Goal: Task Accomplishment & Management: Use online tool/utility

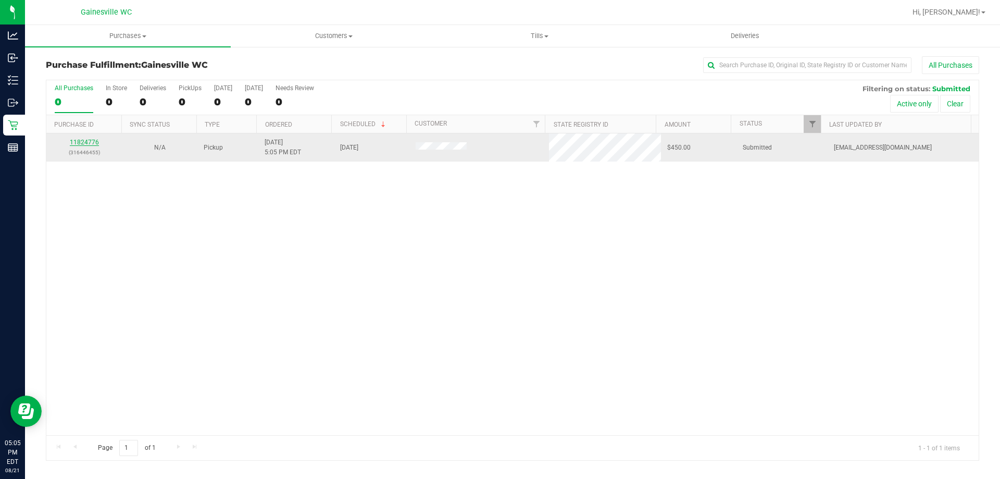
click at [80, 144] on link "11824776" at bounding box center [84, 142] width 29 height 7
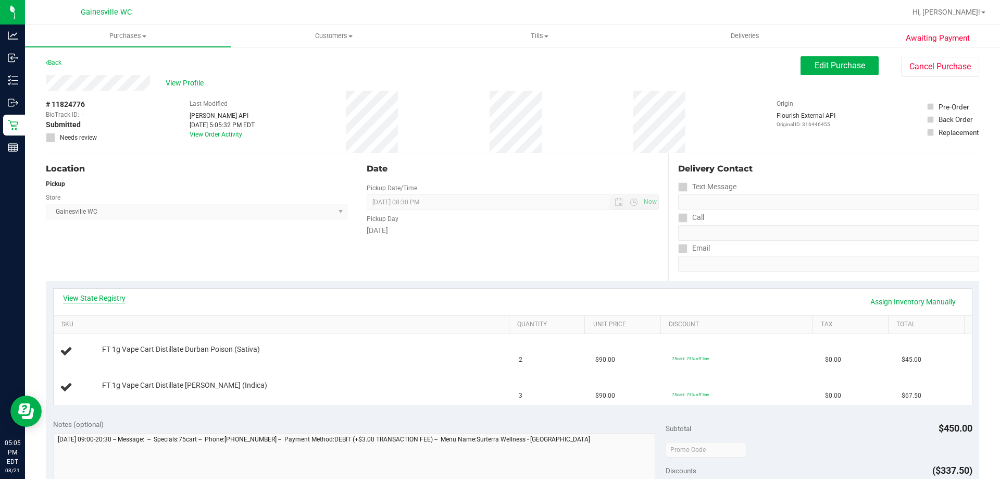
click at [99, 297] on link "View State Registry" at bounding box center [94, 298] width 63 height 10
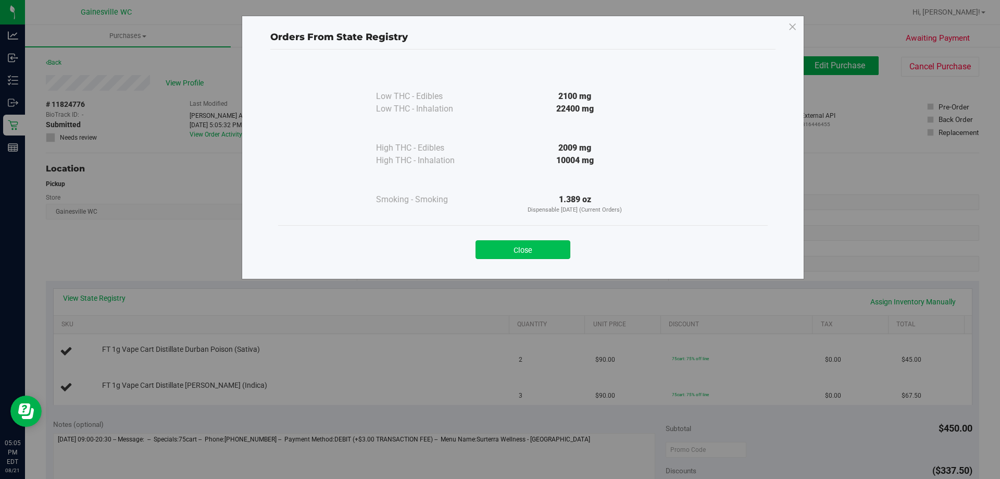
click at [536, 246] on button "Close" at bounding box center [523, 249] width 95 height 19
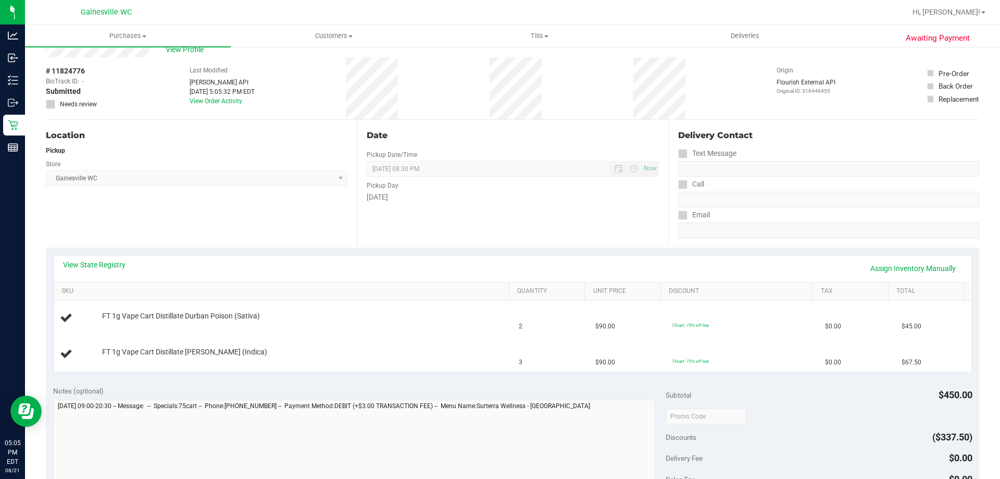
scroll to position [52, 0]
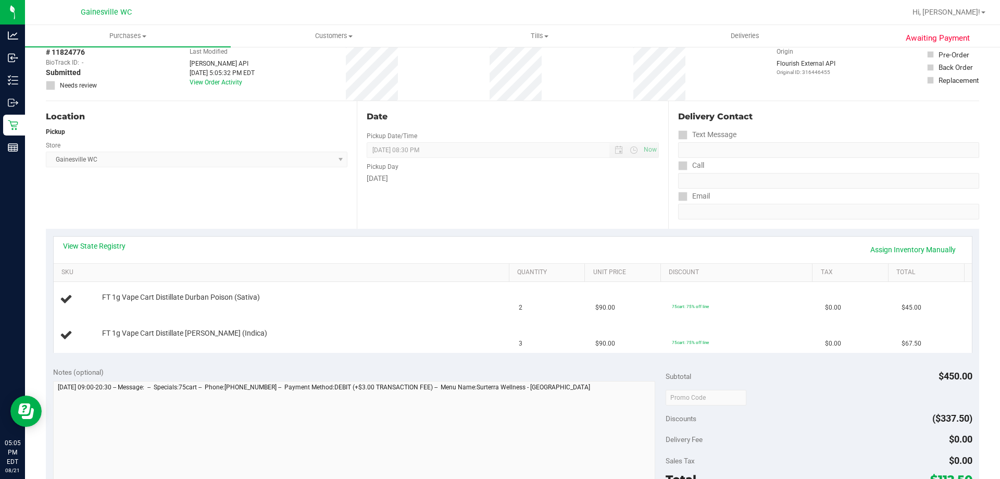
click at [99, 252] on div "View State Registry Assign Inventory Manually" at bounding box center [513, 250] width 900 height 18
click at [96, 244] on link "View State Registry" at bounding box center [94, 246] width 63 height 10
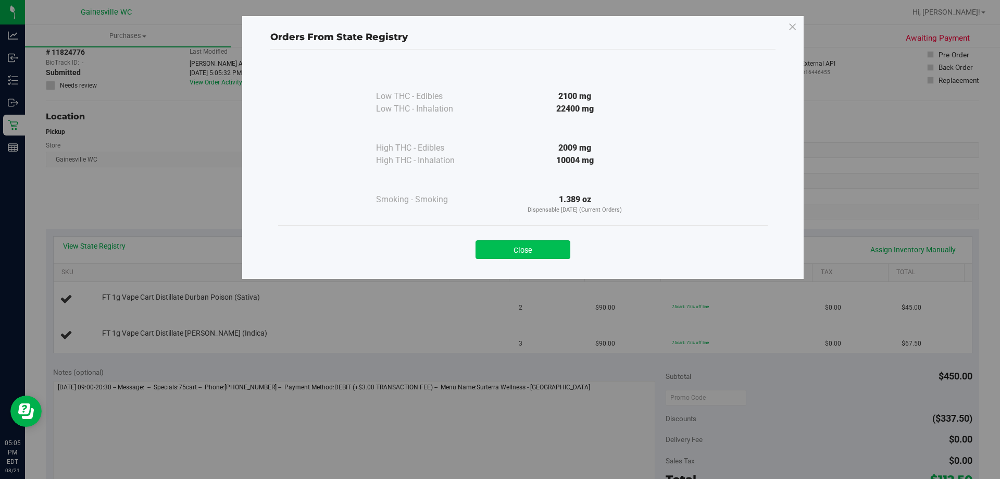
click at [528, 247] on button "Close" at bounding box center [523, 249] width 95 height 19
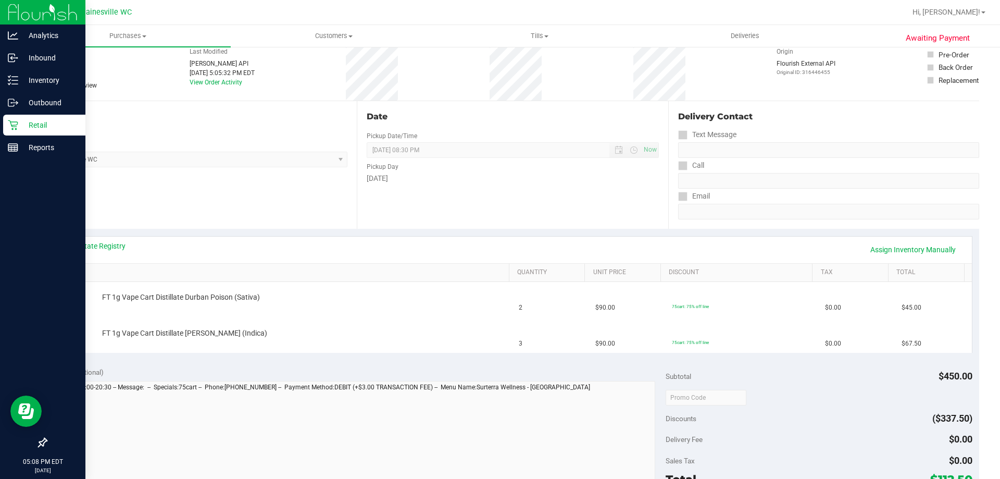
click at [45, 127] on p "Retail" at bounding box center [49, 125] width 63 height 13
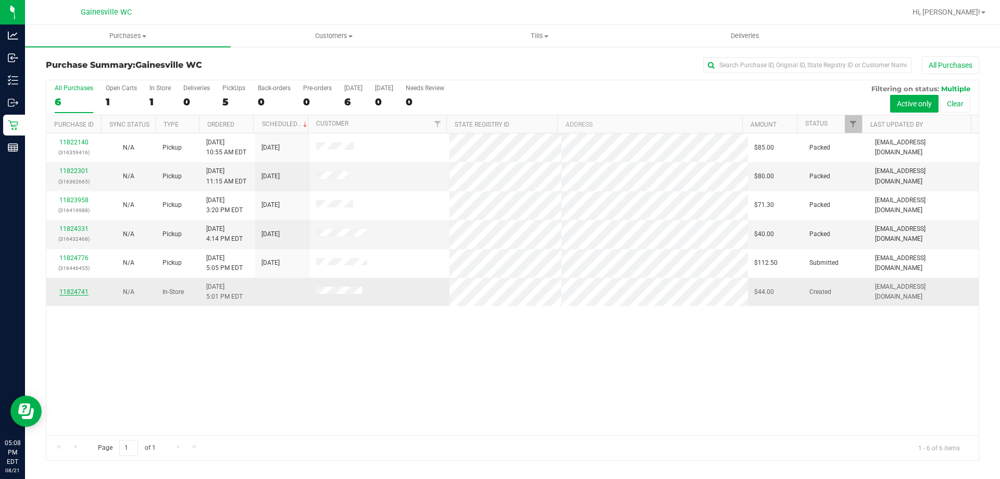
click at [68, 292] on link "11824741" at bounding box center [73, 291] width 29 height 7
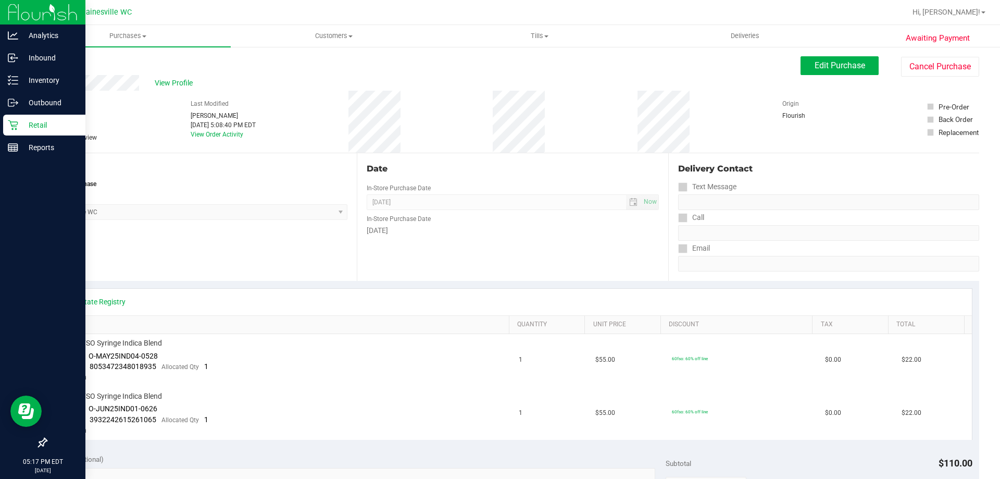
click at [19, 134] on div "Retail" at bounding box center [44, 125] width 82 height 21
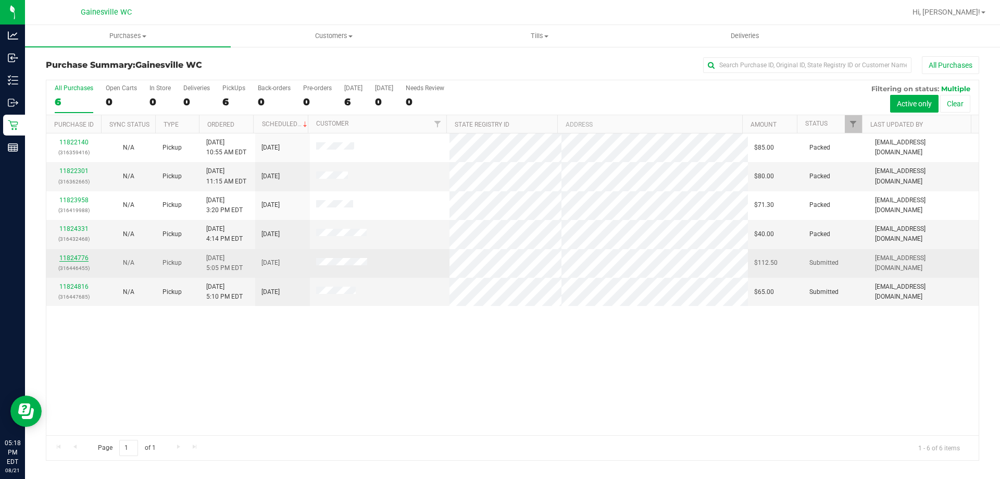
click at [75, 259] on link "11824776" at bounding box center [73, 257] width 29 height 7
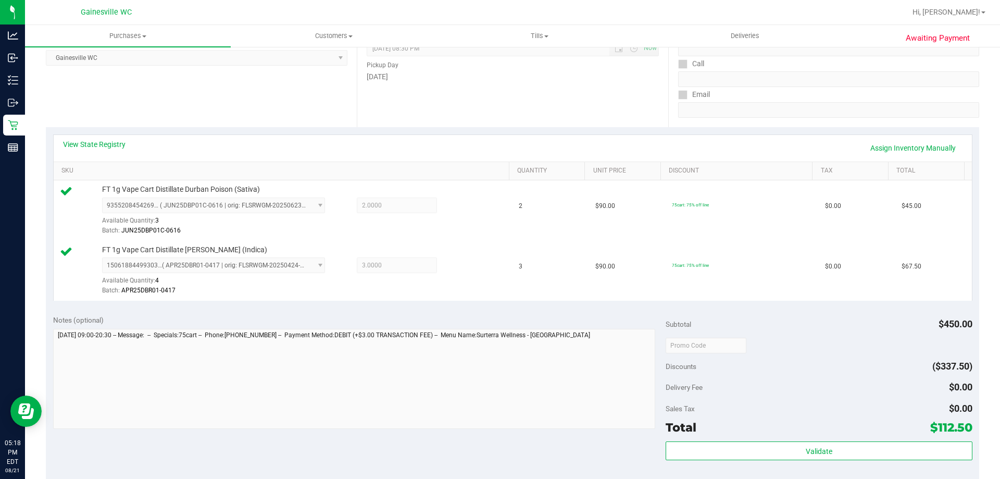
scroll to position [260, 0]
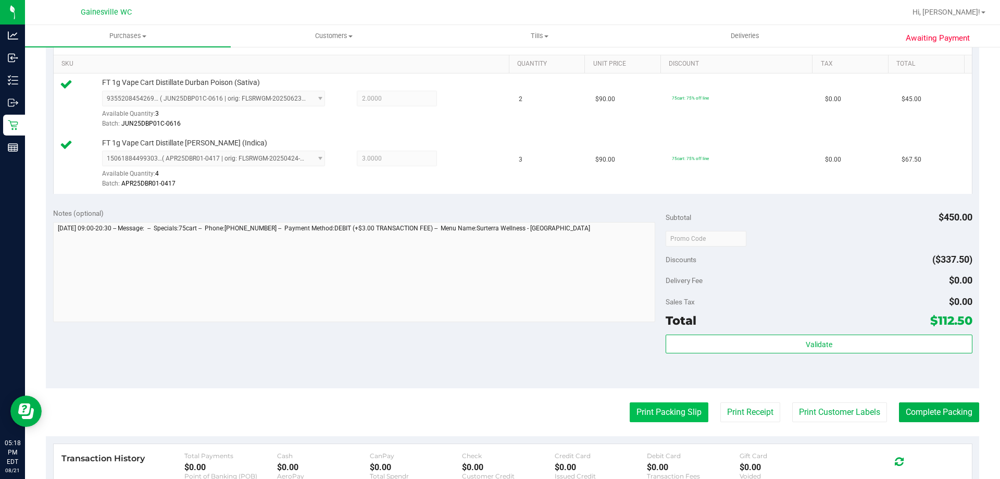
click at [662, 417] on button "Print Packing Slip" at bounding box center [669, 412] width 79 height 20
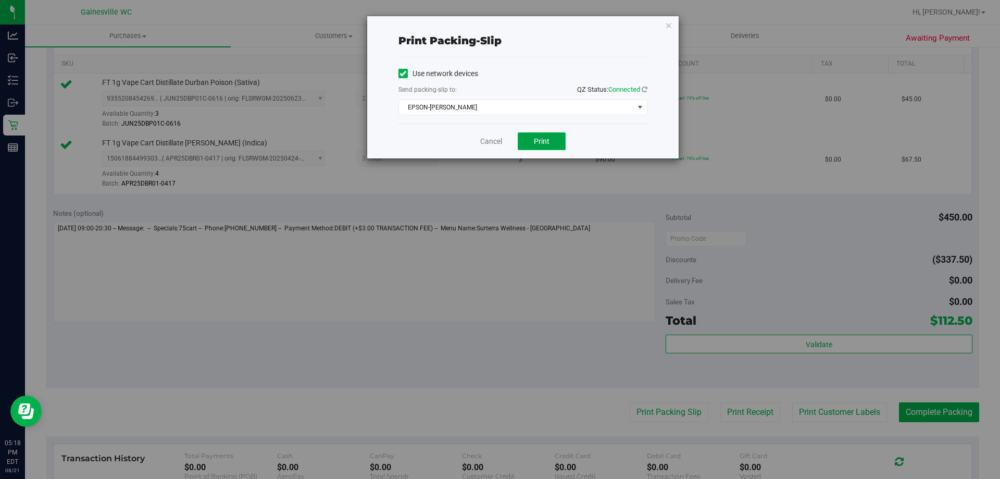
click at [540, 147] on button "Print" at bounding box center [542, 141] width 48 height 18
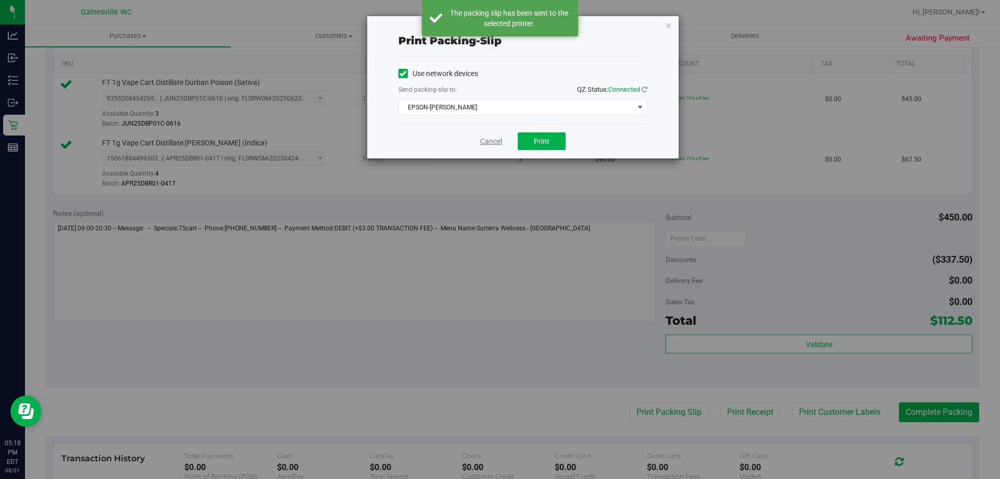
click at [492, 143] on link "Cancel" at bounding box center [491, 141] width 22 height 11
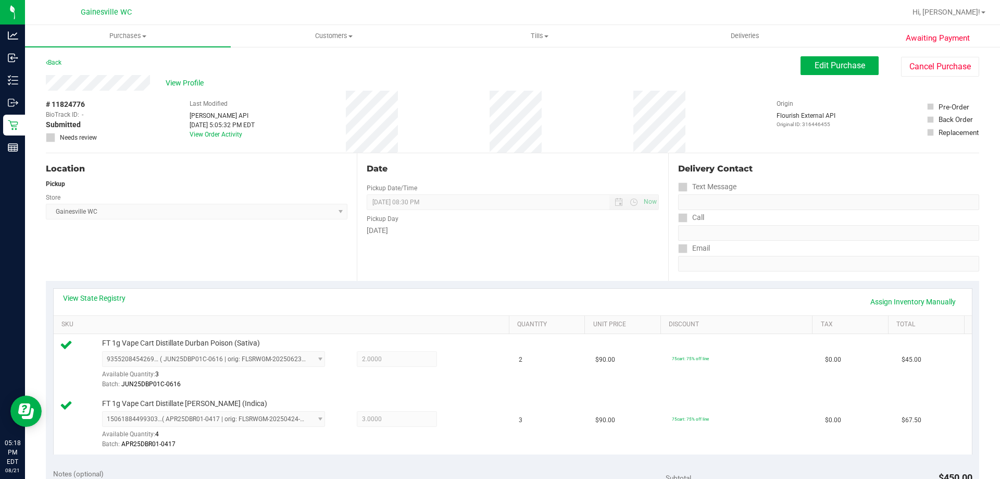
scroll to position [365, 0]
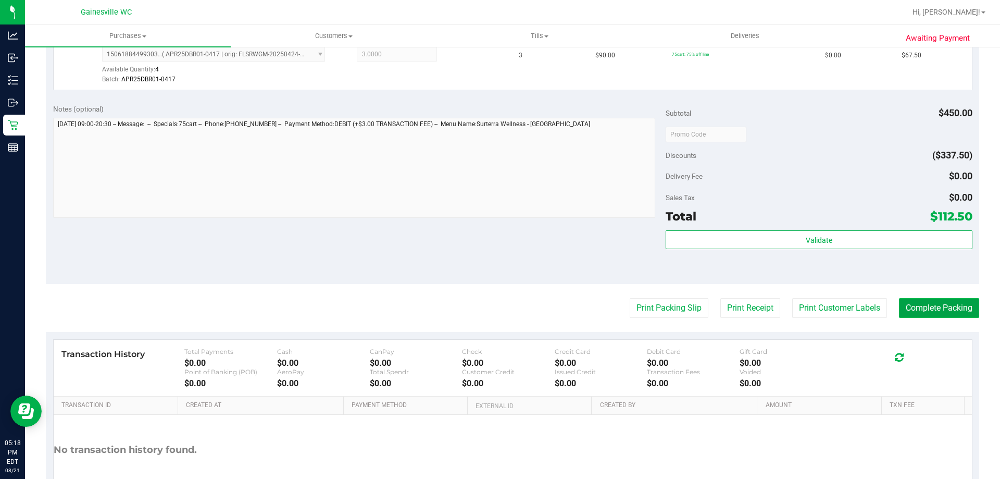
click at [930, 313] on button "Complete Packing" at bounding box center [939, 308] width 80 height 20
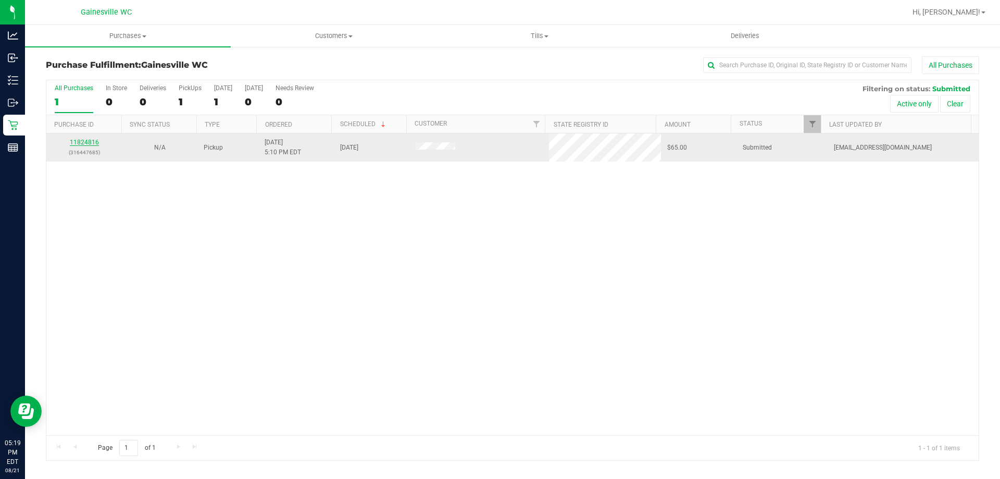
click at [76, 144] on link "11824816" at bounding box center [84, 142] width 29 height 7
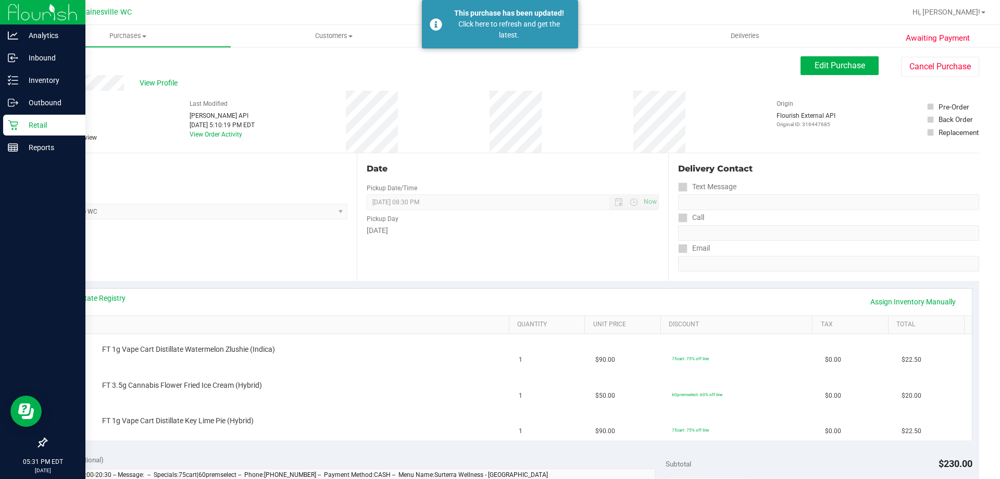
click at [16, 131] on div "Retail" at bounding box center [44, 125] width 82 height 21
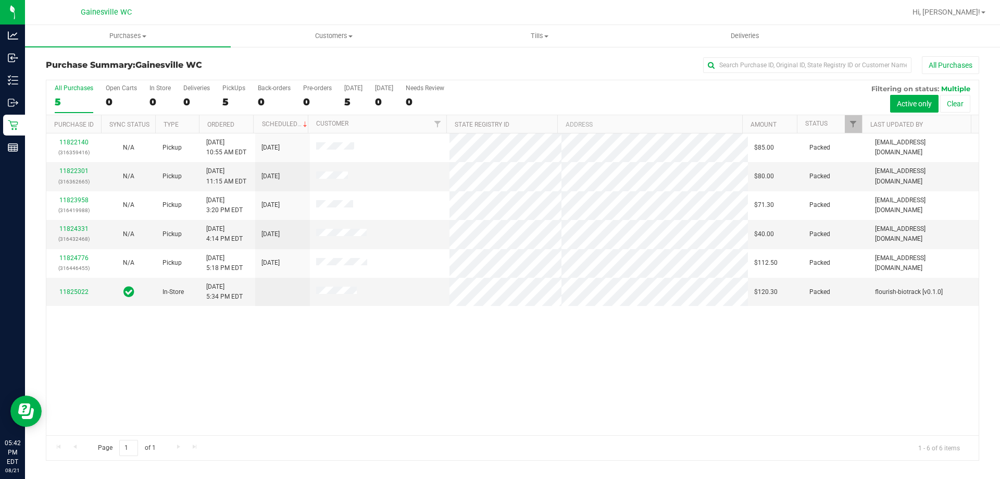
click at [552, 359] on div "11822140 (316359416) N/A Pickup [DATE] 10:55 AM EDT 8/21/2025 $85.00 Packed [EM…" at bounding box center [512, 284] width 932 height 302
click at [81, 288] on link "11825164" at bounding box center [73, 286] width 29 height 7
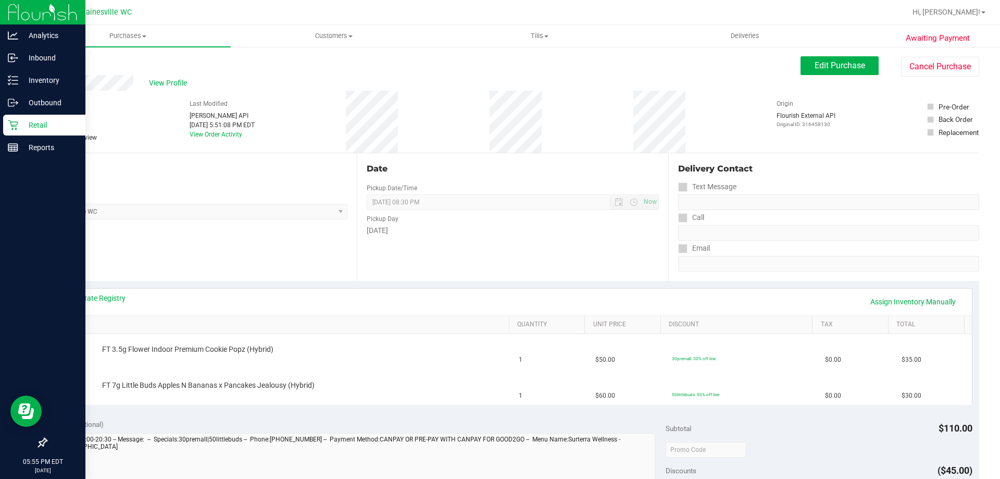
click at [19, 126] on p "Retail" at bounding box center [49, 125] width 63 height 13
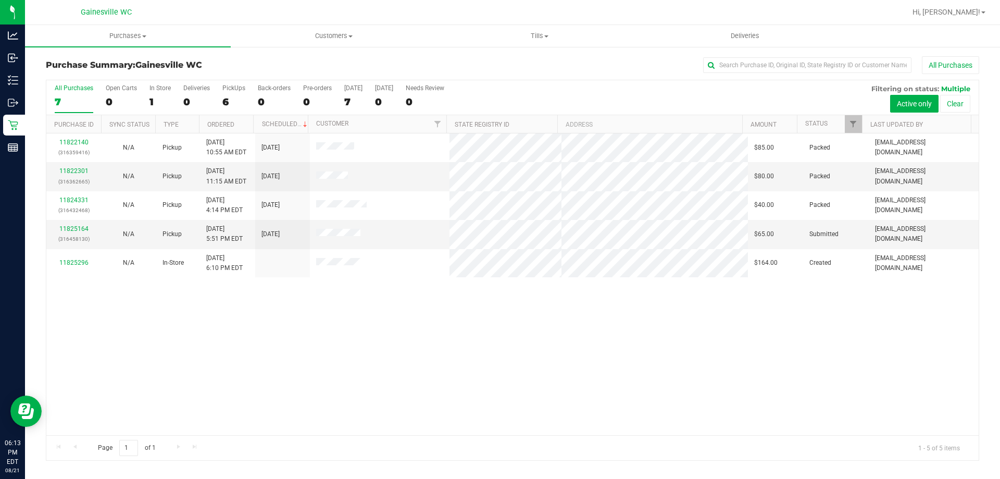
click at [173, 326] on div "11822140 (316359416) N/A Pickup [DATE] 10:55 AM EDT 8/21/2025 $85.00 Packed [EM…" at bounding box center [512, 284] width 932 height 302
